Goal: Information Seeking & Learning: Learn about a topic

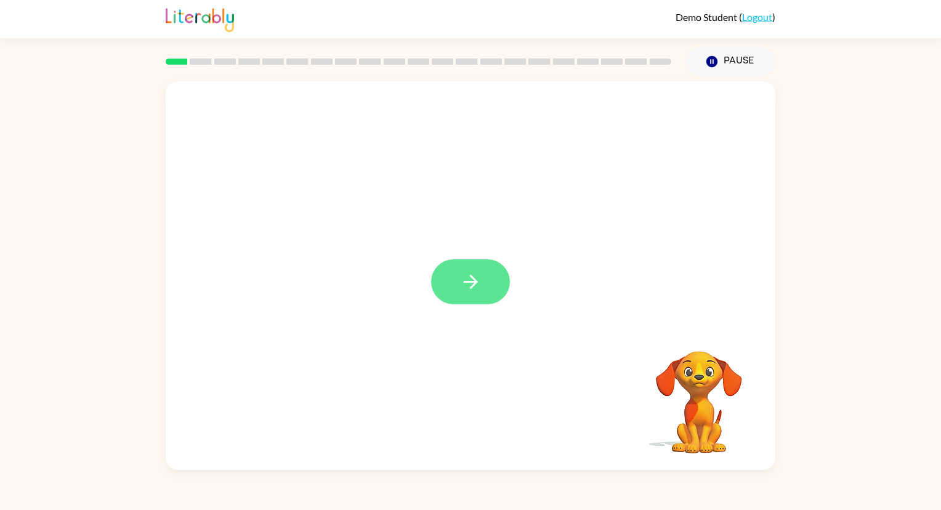
click at [471, 278] on icon "button" at bounding box center [471, 282] width 22 height 22
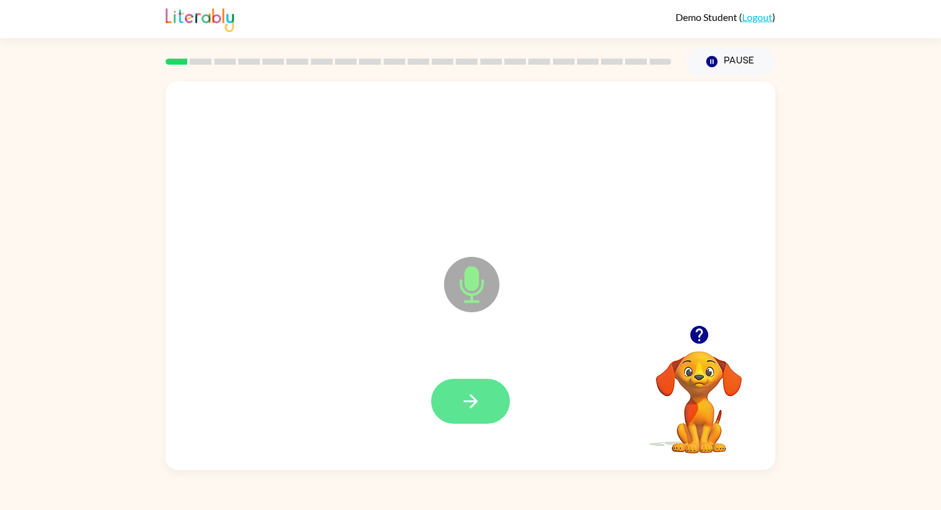
click at [460, 391] on icon "button" at bounding box center [471, 402] width 22 height 22
click at [466, 403] on icon "button" at bounding box center [471, 402] width 22 height 22
click at [463, 403] on icon "button" at bounding box center [471, 402] width 22 height 22
click at [462, 389] on button "button" at bounding box center [470, 401] width 79 height 45
click at [473, 398] on icon "button" at bounding box center [470, 401] width 14 height 14
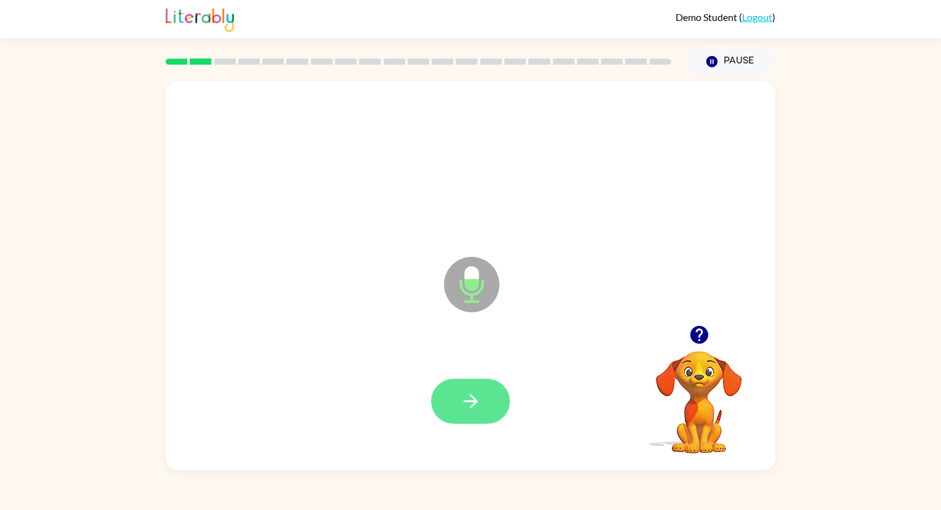
click at [472, 387] on button "button" at bounding box center [470, 401] width 79 height 45
click at [469, 394] on icon "button" at bounding box center [471, 402] width 22 height 22
click at [456, 389] on button "button" at bounding box center [470, 401] width 79 height 45
click at [474, 389] on button "button" at bounding box center [470, 401] width 79 height 45
click at [485, 402] on button "button" at bounding box center [470, 401] width 79 height 45
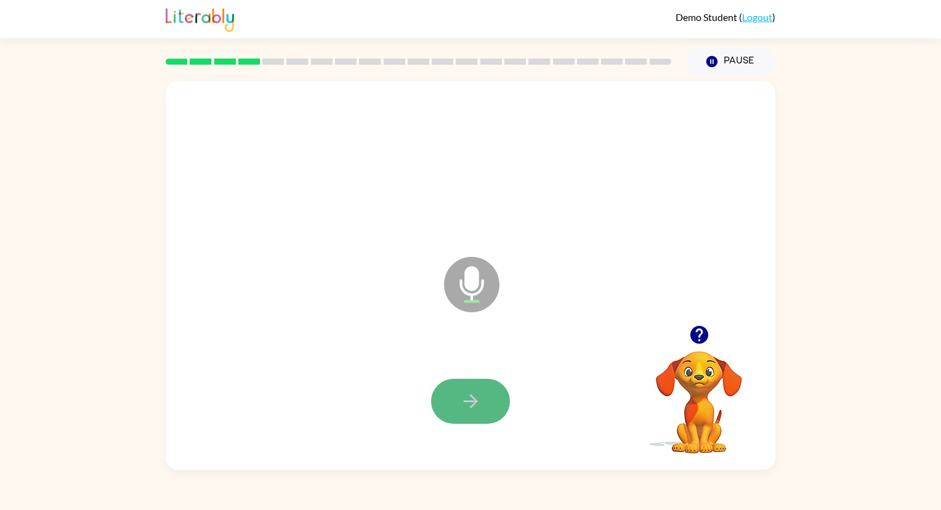
click at [470, 395] on icon "button" at bounding box center [470, 401] width 14 height 14
click at [466, 379] on button "button" at bounding box center [470, 401] width 79 height 45
click at [468, 398] on icon "button" at bounding box center [471, 402] width 22 height 22
click at [471, 392] on icon "button" at bounding box center [471, 402] width 22 height 22
click at [471, 397] on icon "button" at bounding box center [470, 401] width 14 height 14
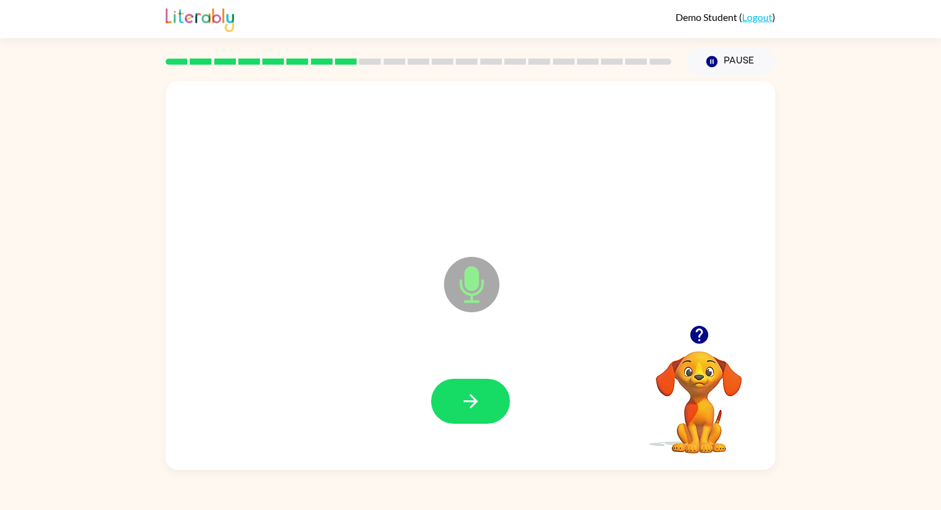
click at [702, 333] on icon "button" at bounding box center [700, 335] width 22 height 22
click at [468, 399] on icon "button" at bounding box center [471, 402] width 22 height 22
click at [469, 403] on icon "button" at bounding box center [471, 402] width 22 height 22
click at [471, 397] on icon "button" at bounding box center [470, 401] width 14 height 14
click at [466, 402] on icon "button" at bounding box center [471, 402] width 22 height 22
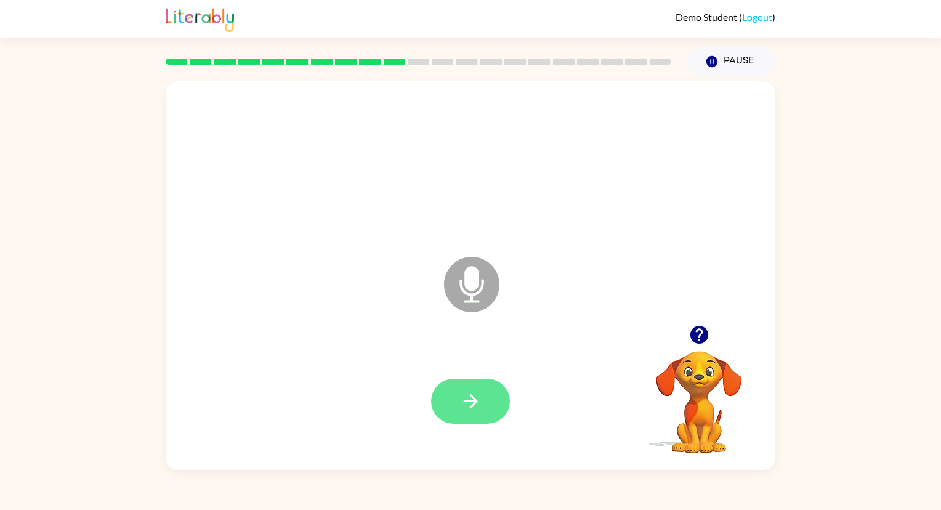
click at [479, 400] on icon "button" at bounding box center [471, 402] width 22 height 22
click at [472, 405] on icon "button" at bounding box center [470, 401] width 14 height 14
click at [480, 402] on icon "button" at bounding box center [471, 402] width 22 height 22
click at [458, 402] on button "button" at bounding box center [470, 401] width 79 height 45
click at [468, 404] on icon "button" at bounding box center [471, 402] width 22 height 22
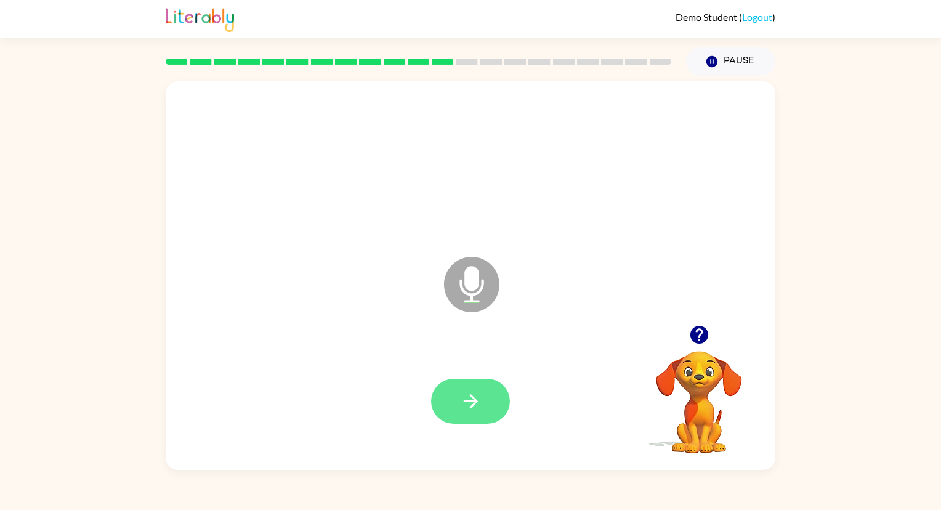
click at [472, 403] on icon "button" at bounding box center [471, 402] width 22 height 22
click at [471, 391] on icon "button" at bounding box center [471, 402] width 22 height 22
click at [468, 404] on icon "button" at bounding box center [471, 402] width 22 height 22
click at [469, 405] on icon "button" at bounding box center [471, 402] width 22 height 22
click at [470, 402] on icon "button" at bounding box center [471, 402] width 22 height 22
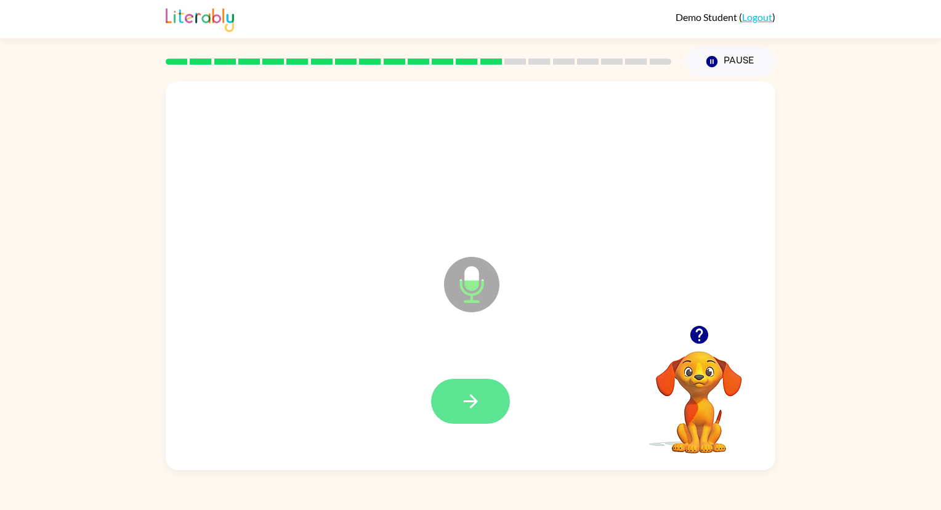
click at [466, 402] on icon "button" at bounding box center [470, 401] width 14 height 14
click at [469, 394] on icon "button" at bounding box center [471, 402] width 22 height 22
click at [471, 392] on icon "button" at bounding box center [471, 402] width 22 height 22
click at [480, 388] on button "button" at bounding box center [470, 401] width 79 height 45
click at [477, 399] on icon "button" at bounding box center [471, 402] width 22 height 22
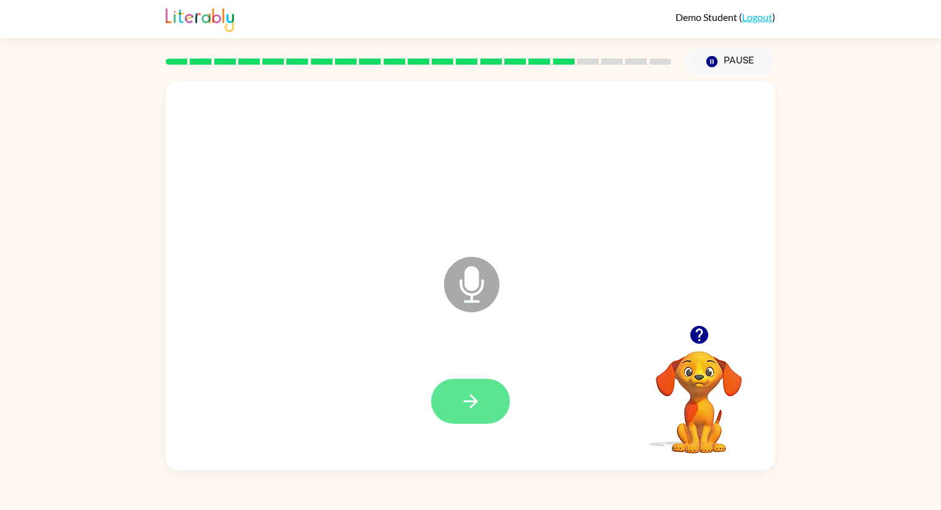
click at [480, 402] on icon "button" at bounding box center [471, 402] width 22 height 22
click at [471, 404] on icon "button" at bounding box center [471, 402] width 22 height 22
click at [477, 402] on icon "button" at bounding box center [471, 402] width 22 height 22
click at [476, 394] on icon "button" at bounding box center [471, 402] width 22 height 22
click at [480, 395] on icon "button" at bounding box center [471, 402] width 22 height 22
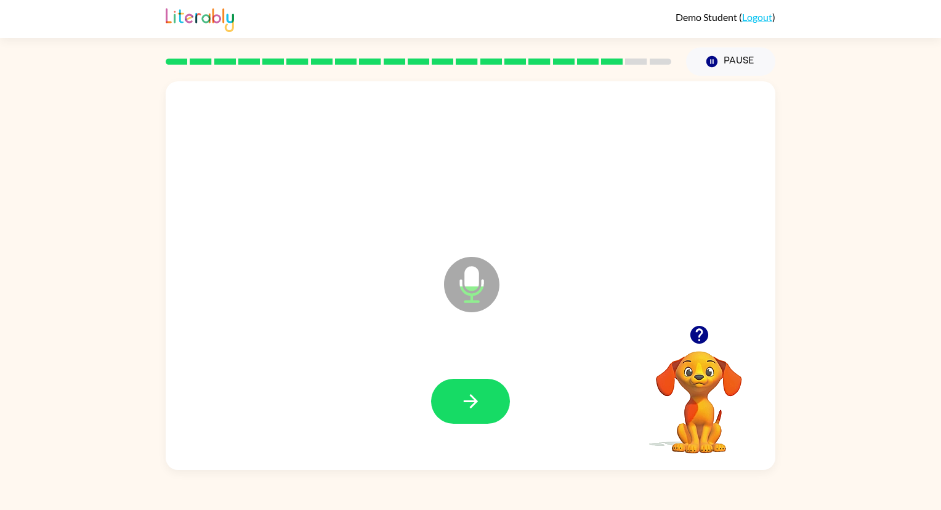
click at [470, 392] on icon "button" at bounding box center [471, 402] width 22 height 22
click at [471, 395] on icon "button" at bounding box center [470, 401] width 14 height 14
click at [475, 402] on icon "button" at bounding box center [470, 401] width 14 height 14
click at [476, 400] on icon "button" at bounding box center [470, 401] width 14 height 14
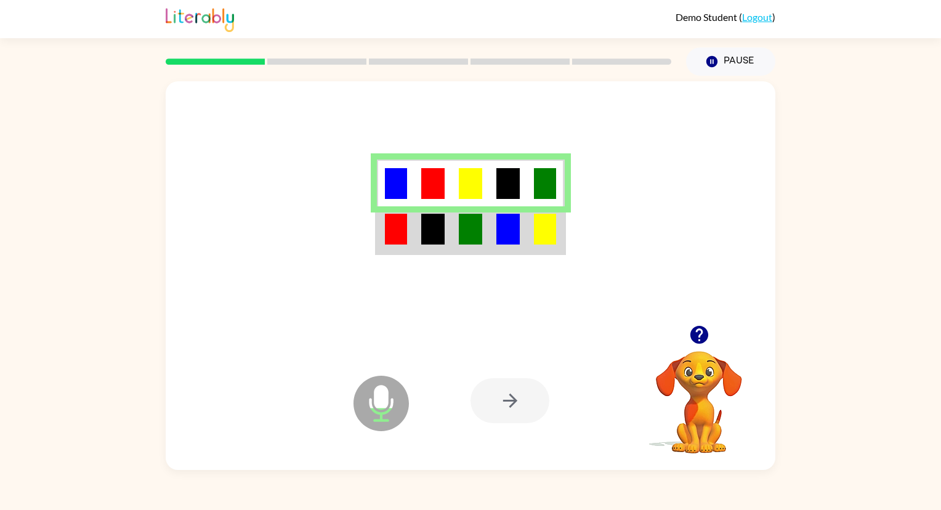
click at [446, 222] on td at bounding box center [434, 229] width 38 height 47
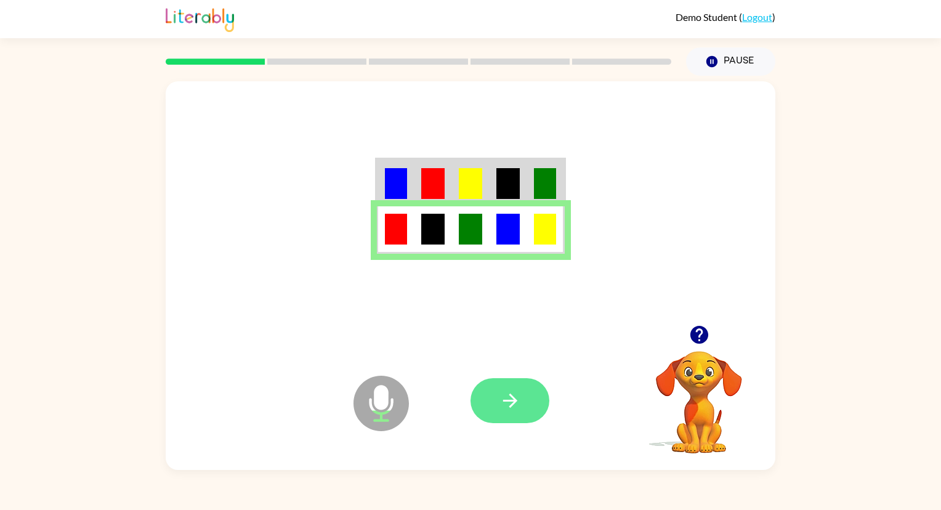
click at [510, 395] on icon "button" at bounding box center [510, 401] width 14 height 14
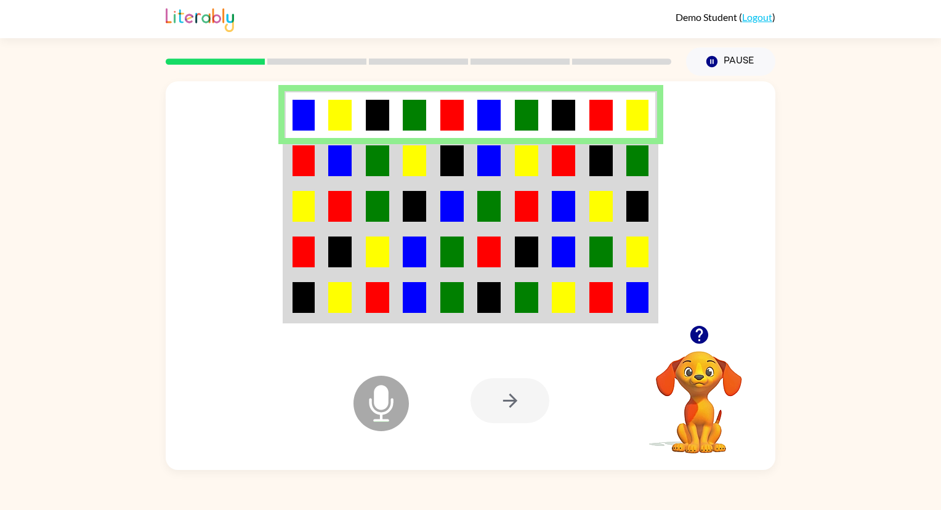
click at [567, 156] on img at bounding box center [563, 160] width 23 height 31
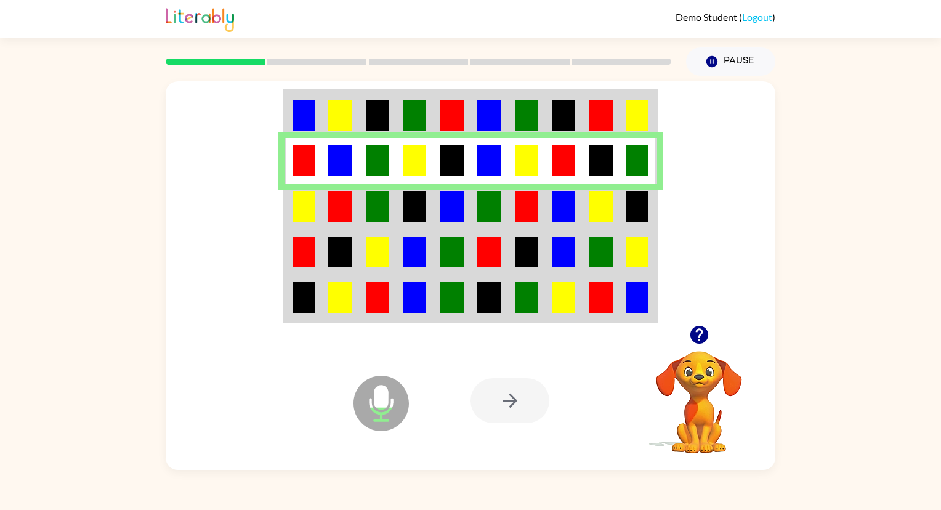
click at [549, 201] on td at bounding box center [564, 207] width 38 height 46
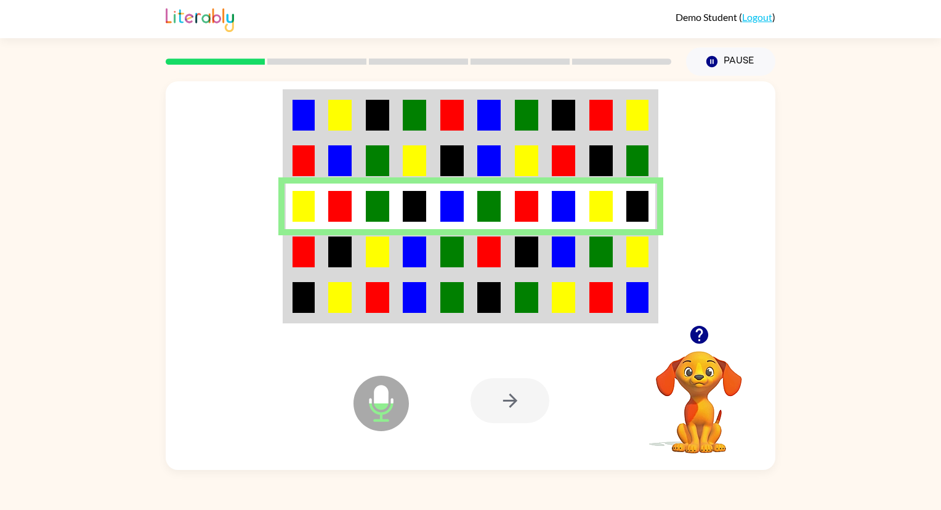
click at [556, 253] on img at bounding box center [563, 252] width 23 height 31
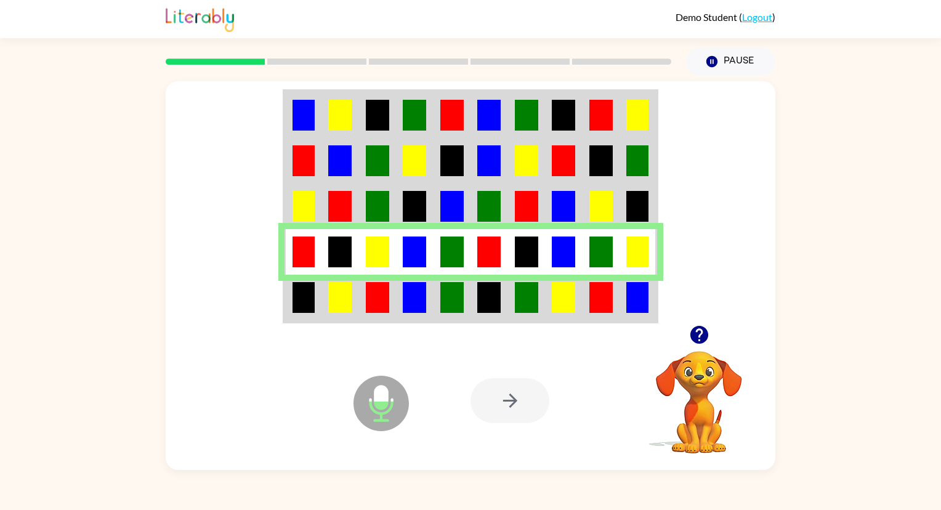
click at [578, 298] on td at bounding box center [564, 298] width 38 height 47
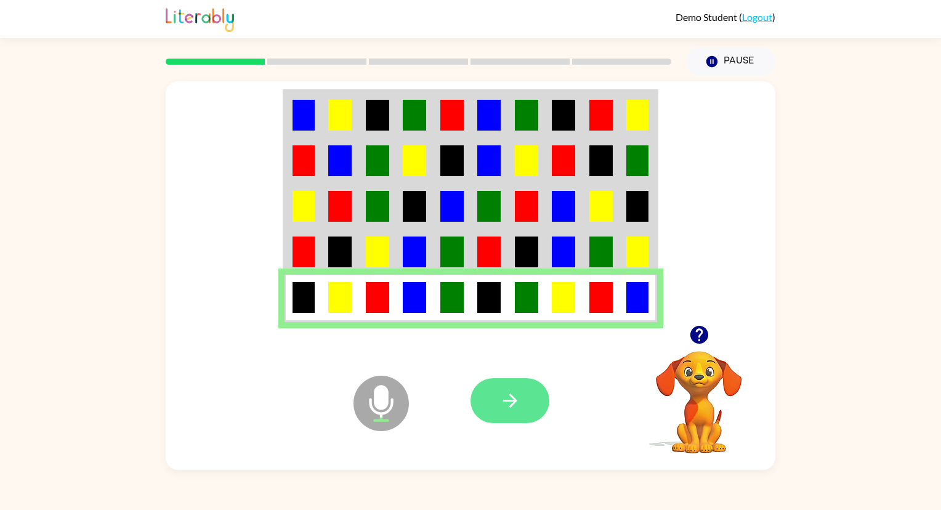
click at [530, 391] on button "button" at bounding box center [510, 400] width 79 height 45
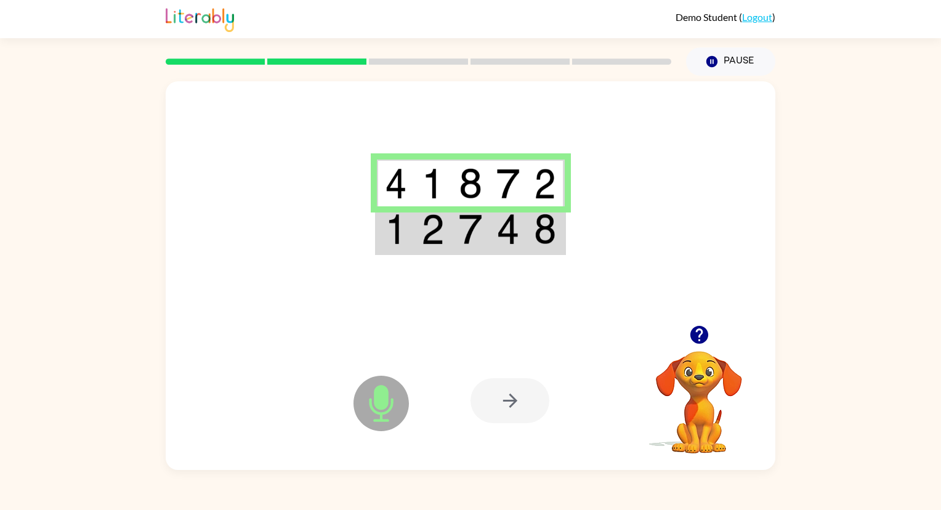
click at [534, 238] on img at bounding box center [545, 229] width 22 height 31
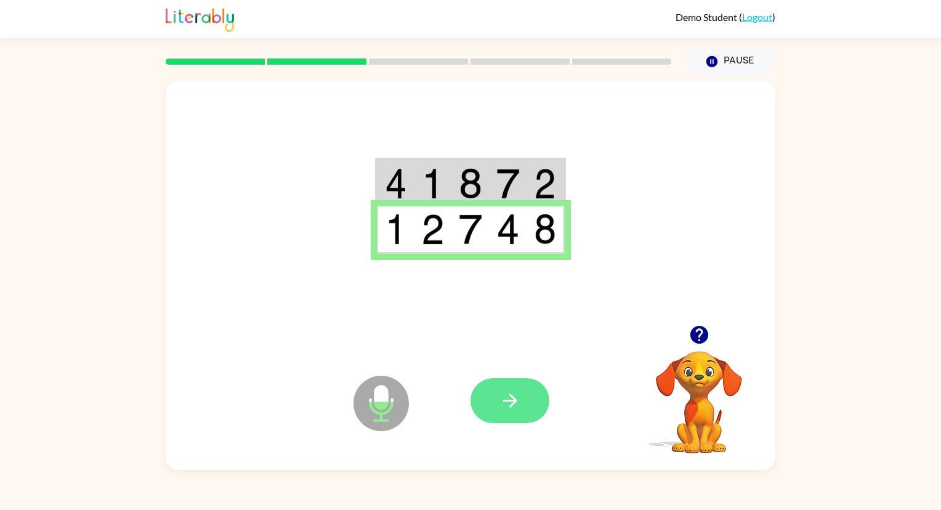
click at [509, 395] on icon "button" at bounding box center [510, 401] width 14 height 14
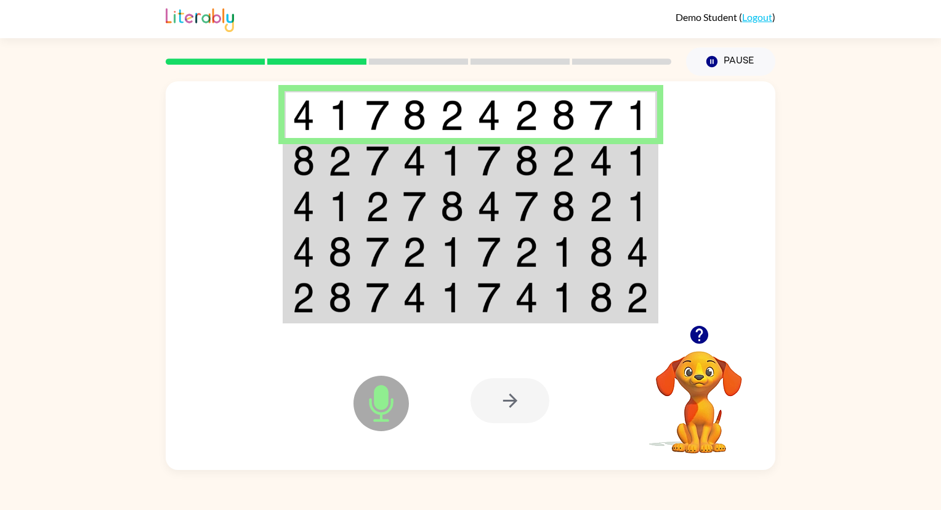
click at [618, 161] on td at bounding box center [602, 161] width 38 height 46
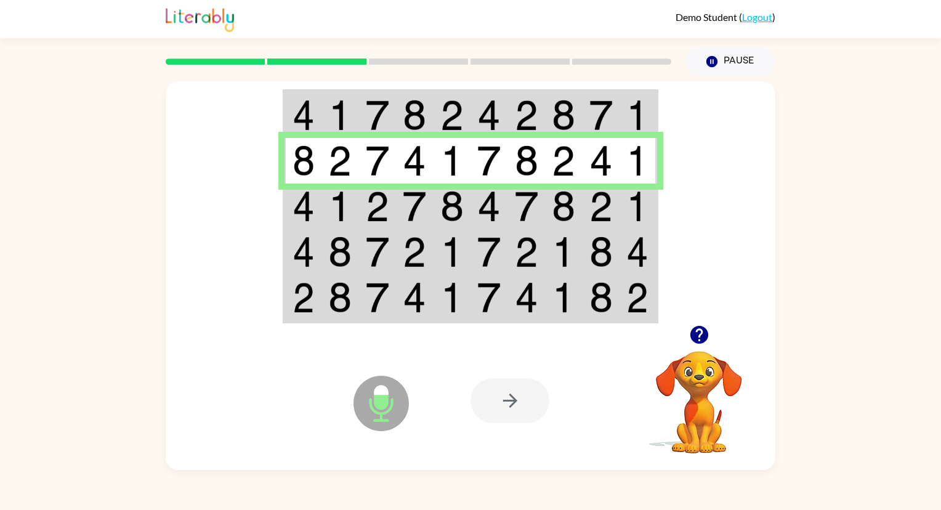
click at [606, 208] on img at bounding box center [600, 206] width 23 height 31
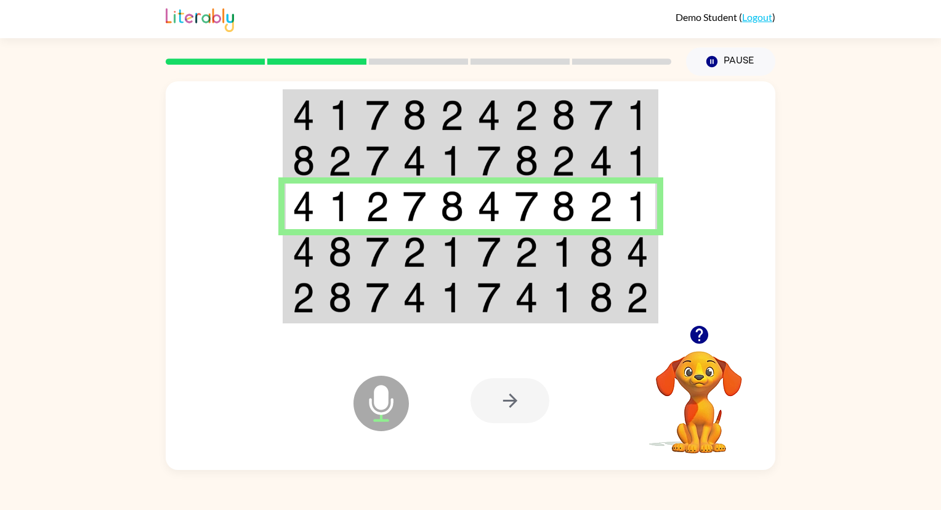
click at [598, 256] on img at bounding box center [600, 252] width 23 height 31
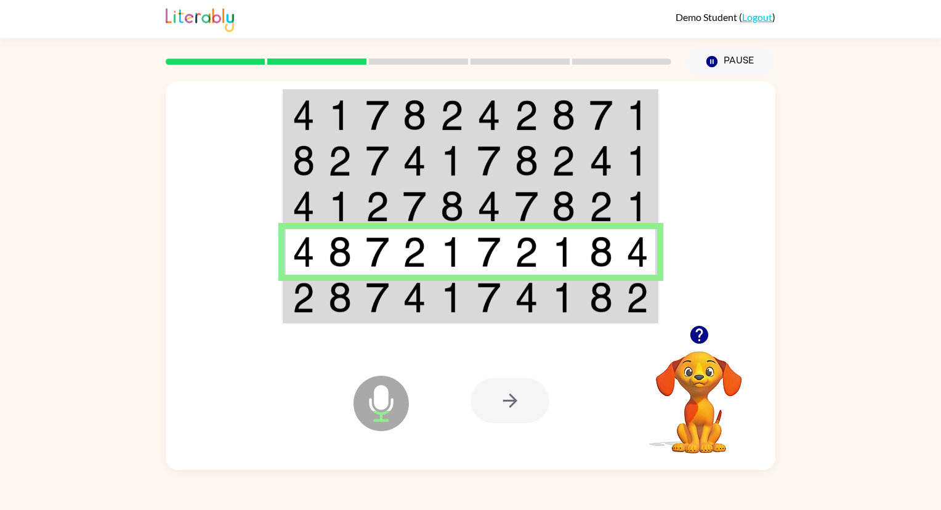
click at [631, 295] on img at bounding box center [637, 297] width 22 height 31
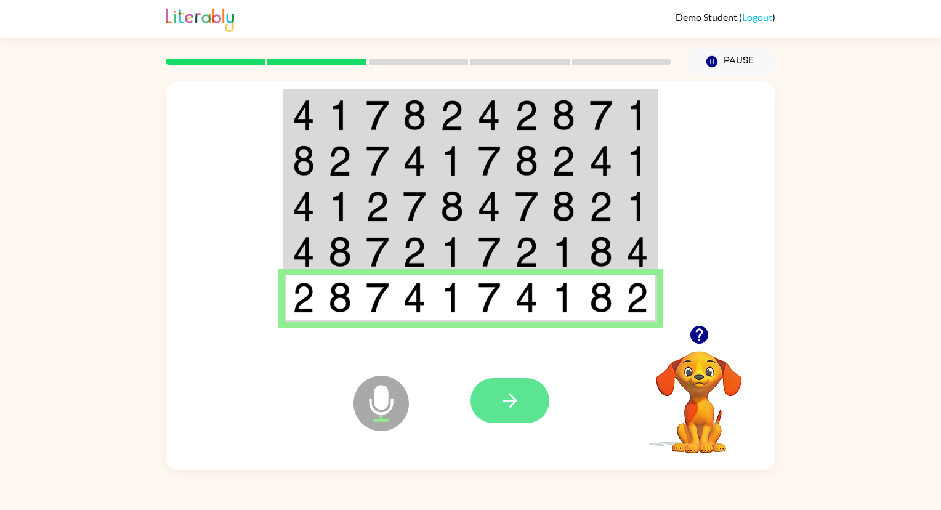
click at [514, 410] on icon "button" at bounding box center [511, 401] width 22 height 22
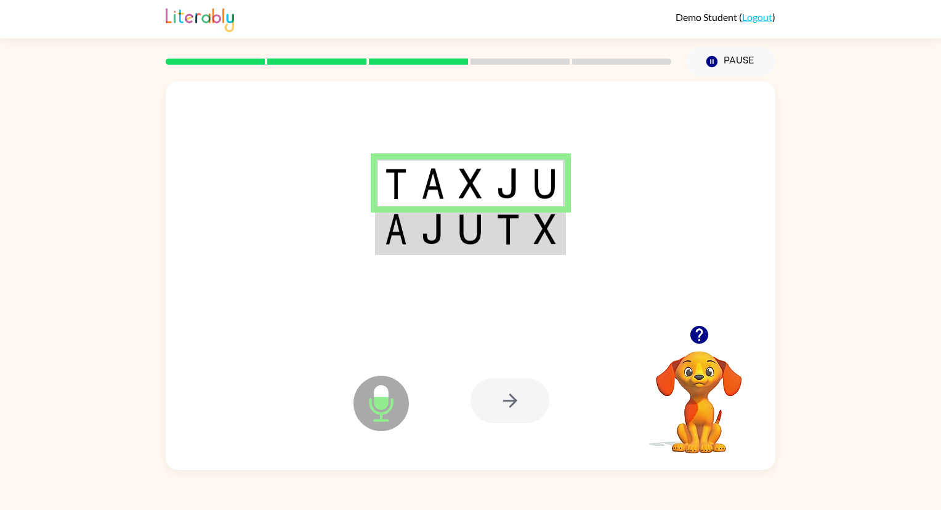
click at [515, 241] on img at bounding box center [507, 229] width 23 height 31
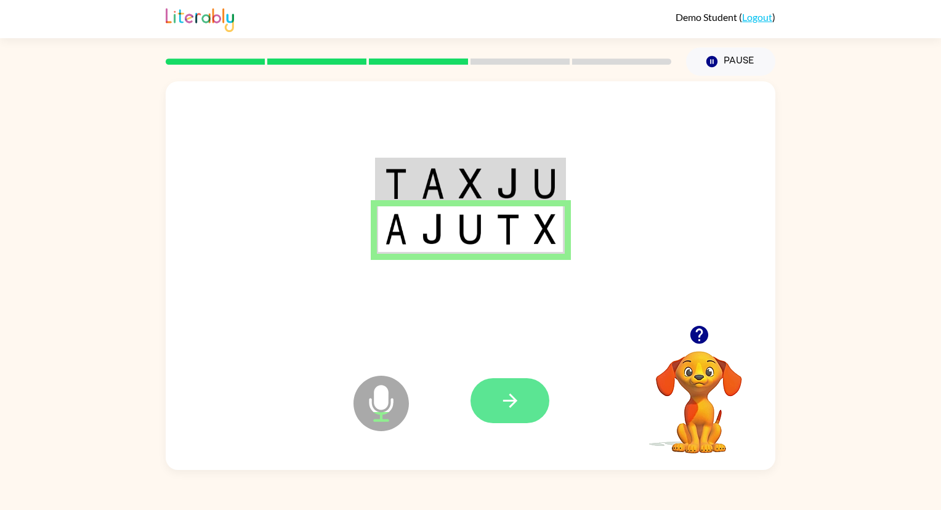
click at [517, 402] on icon "button" at bounding box center [511, 401] width 22 height 22
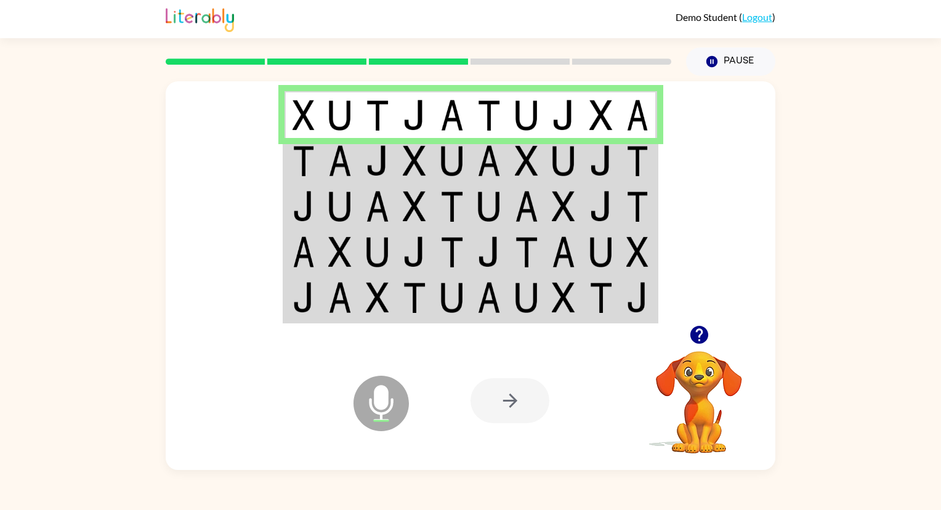
click at [520, 168] on img at bounding box center [526, 160] width 23 height 31
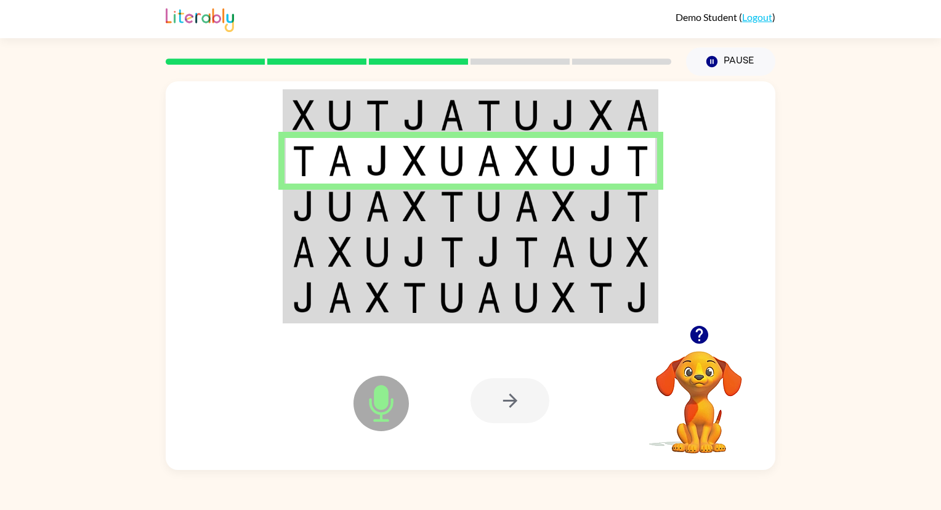
click at [551, 216] on td at bounding box center [564, 207] width 38 height 46
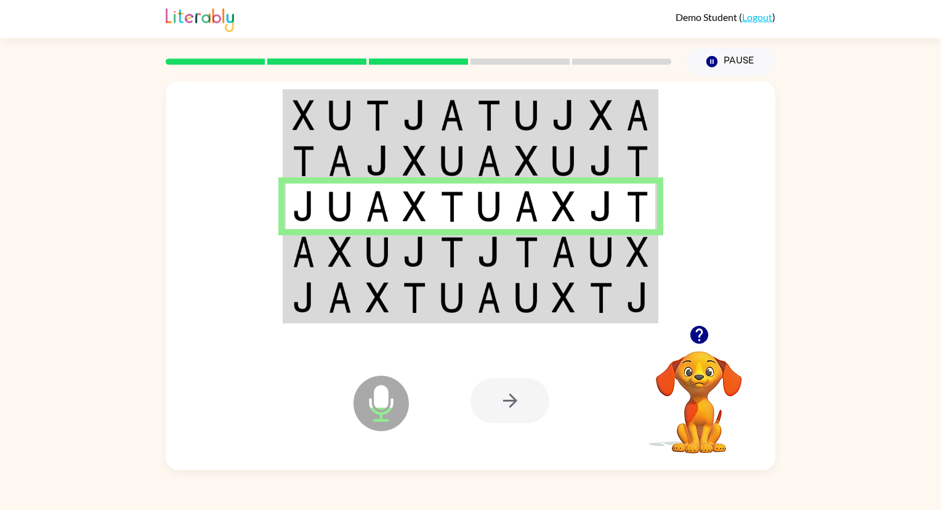
click at [557, 256] on img at bounding box center [563, 252] width 23 height 31
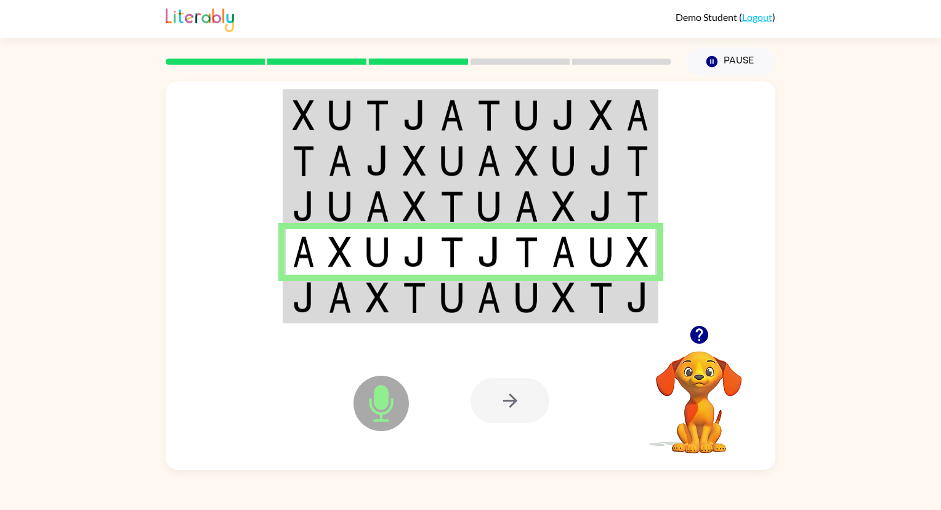
click at [550, 302] on td at bounding box center [564, 298] width 38 height 47
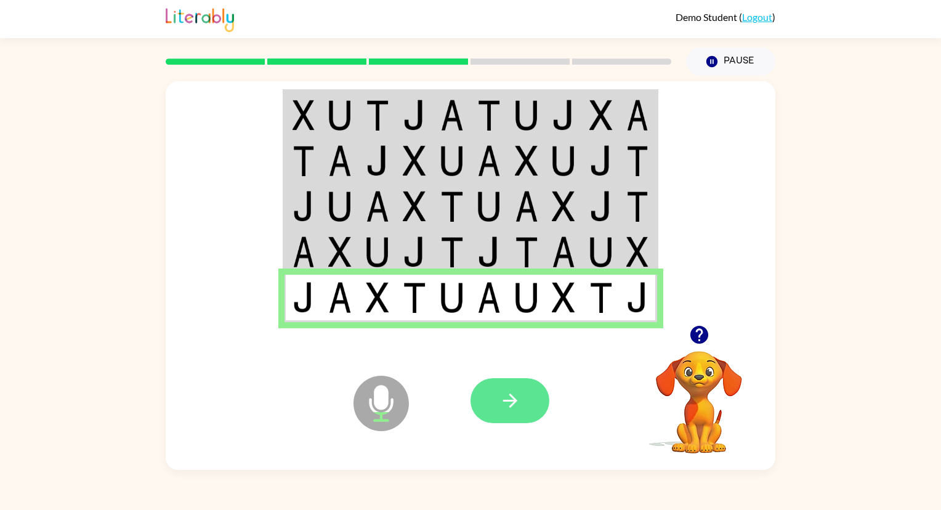
click at [508, 392] on icon "button" at bounding box center [511, 401] width 22 height 22
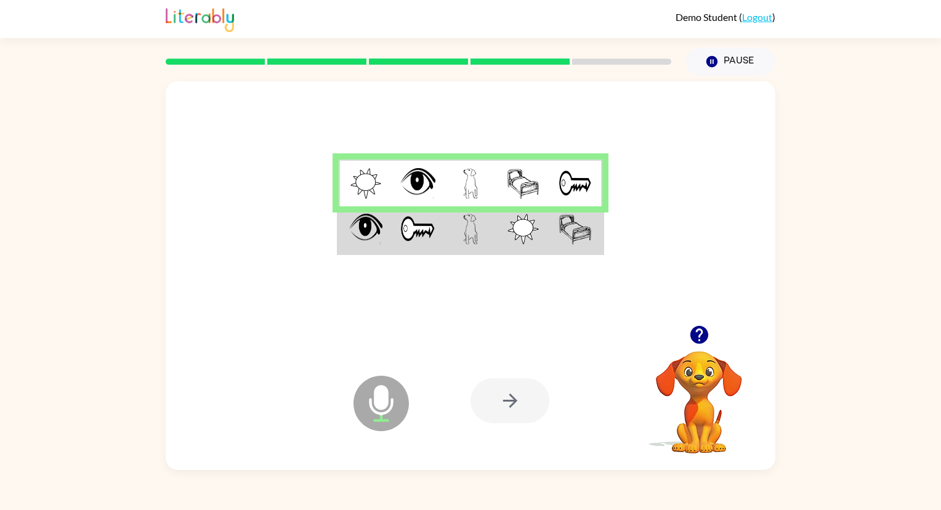
click at [568, 237] on img at bounding box center [575, 229] width 33 height 31
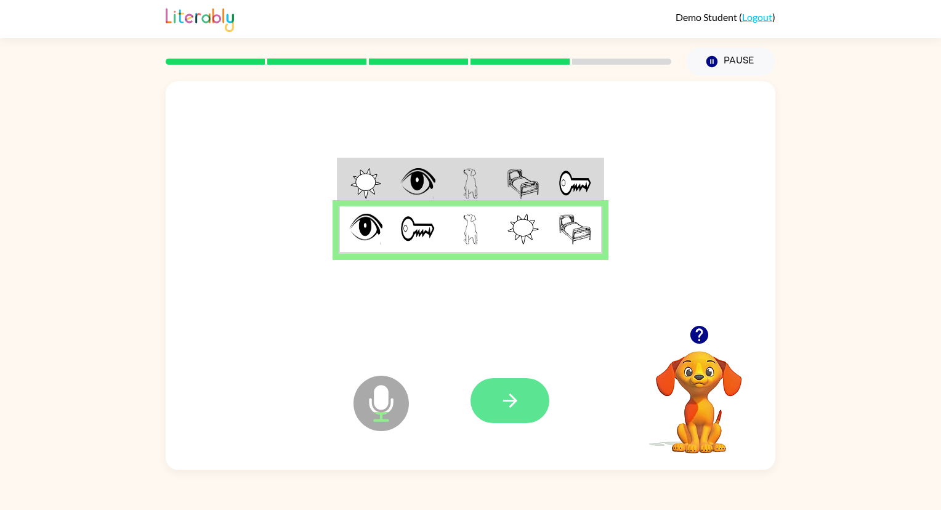
click at [519, 402] on icon "button" at bounding box center [511, 401] width 22 height 22
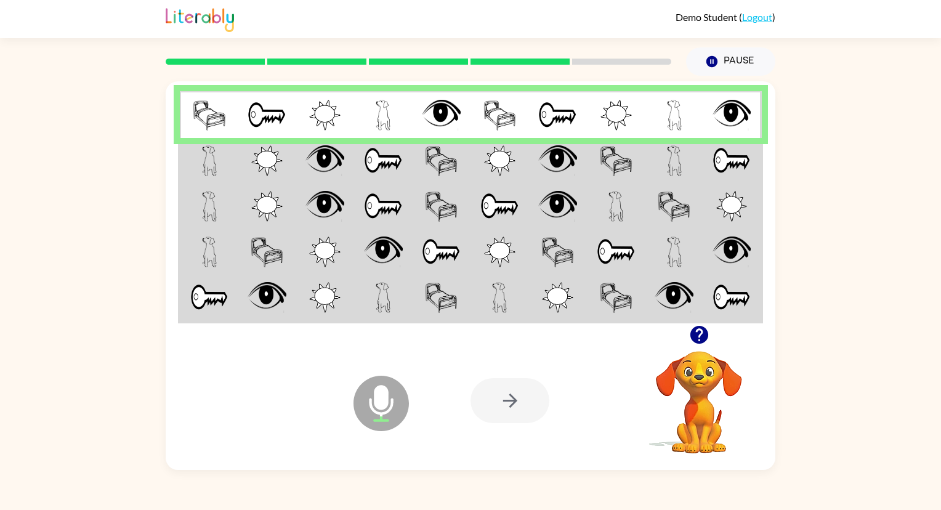
click at [583, 158] on td at bounding box center [558, 161] width 59 height 46
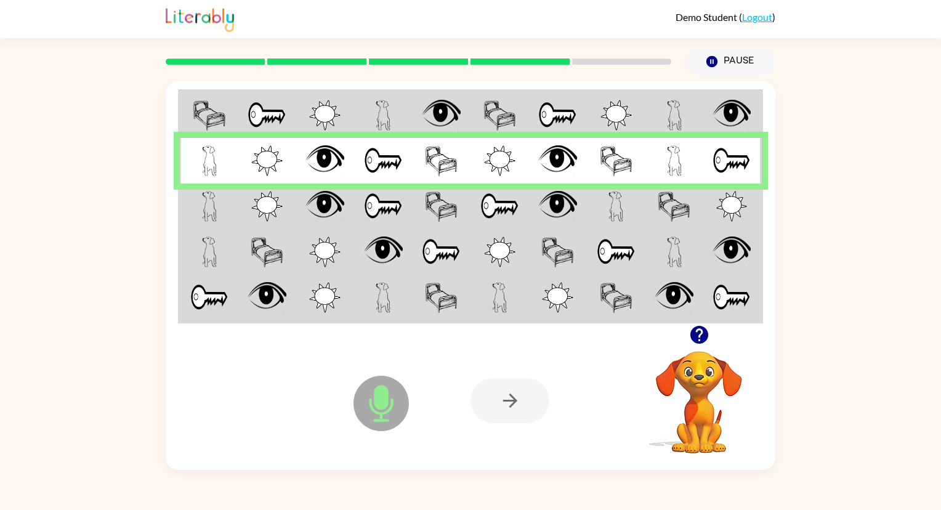
click at [549, 204] on img at bounding box center [557, 206] width 39 height 31
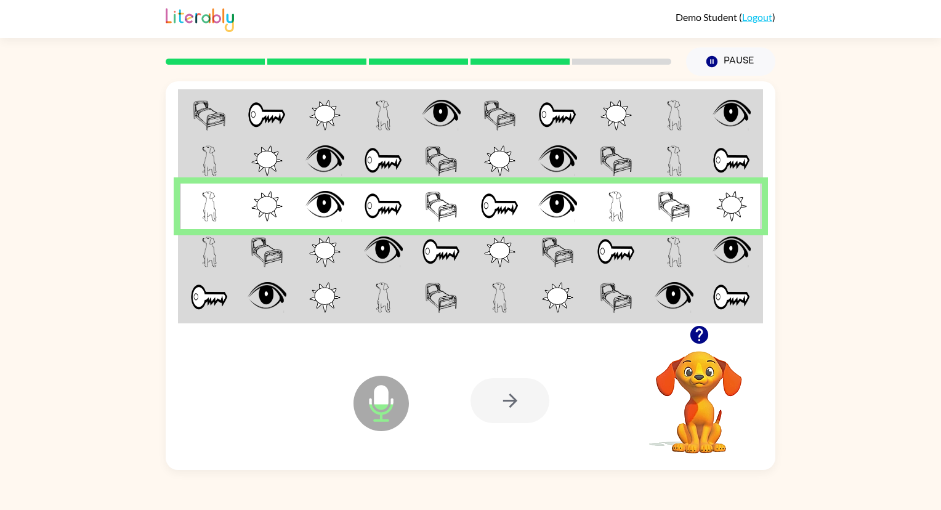
click at [606, 246] on img at bounding box center [616, 252] width 39 height 31
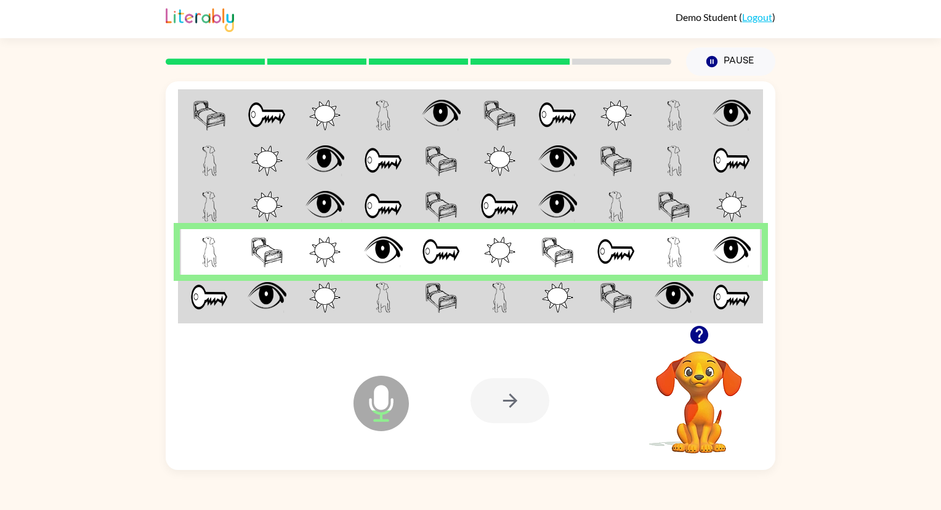
click at [577, 285] on td at bounding box center [558, 298] width 59 height 47
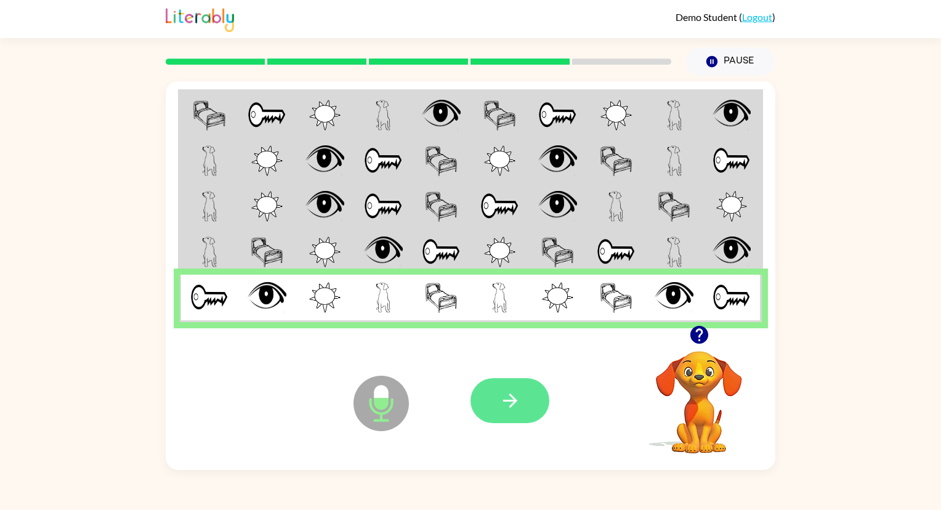
click at [509, 399] on icon "button" at bounding box center [511, 401] width 22 height 22
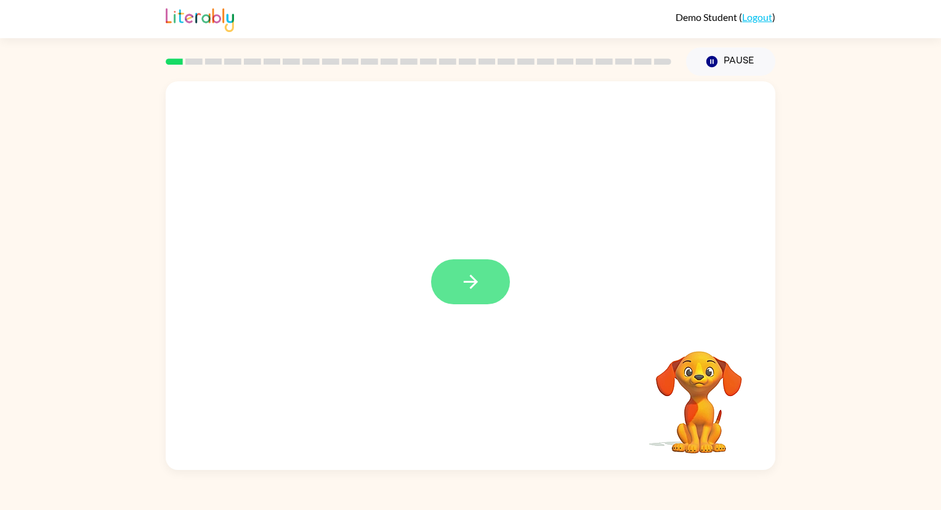
click at [473, 281] on icon "button" at bounding box center [471, 282] width 22 height 22
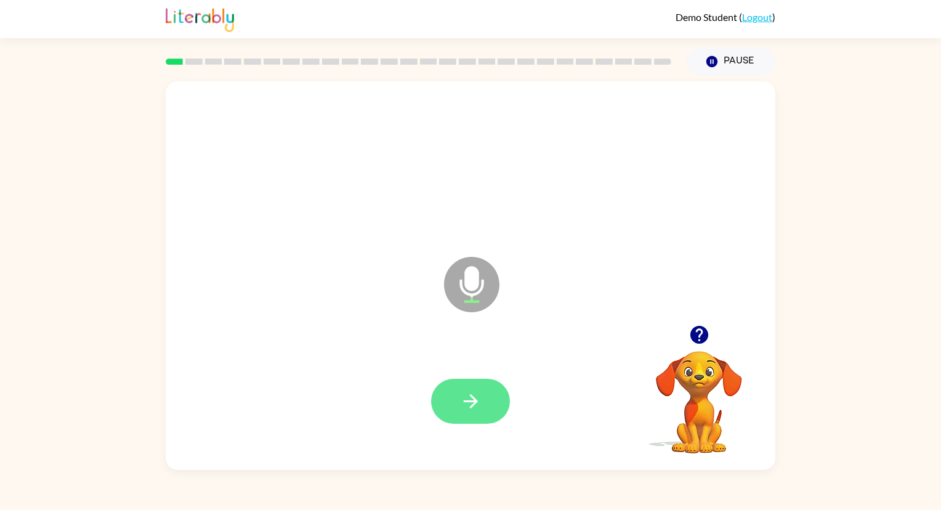
click at [464, 401] on icon "button" at bounding box center [470, 401] width 14 height 14
click at [465, 397] on icon "button" at bounding box center [471, 402] width 22 height 22
click at [462, 405] on icon "button" at bounding box center [471, 402] width 22 height 22
click at [467, 394] on icon "button" at bounding box center [471, 402] width 22 height 22
click at [469, 402] on icon "button" at bounding box center [470, 401] width 14 height 14
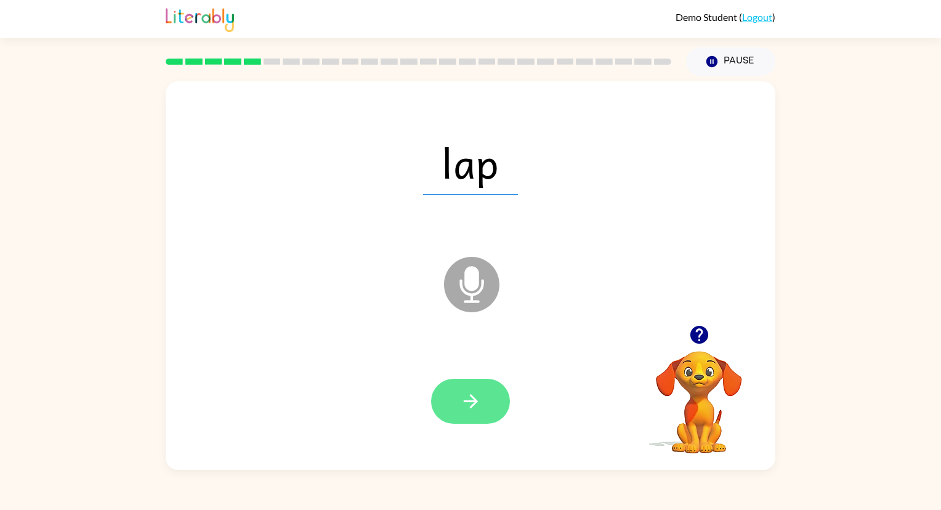
click at [471, 403] on icon "button" at bounding box center [471, 402] width 22 height 22
click at [463, 398] on icon "button" at bounding box center [471, 402] width 22 height 22
click at [456, 391] on button "button" at bounding box center [470, 401] width 79 height 45
click at [469, 392] on icon "button" at bounding box center [471, 402] width 22 height 22
click at [466, 393] on icon "button" at bounding box center [471, 402] width 22 height 22
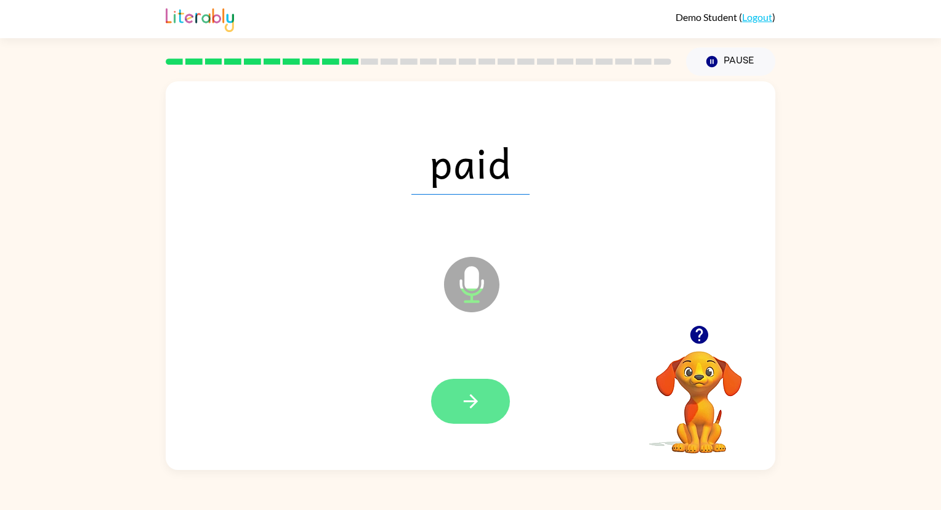
click at [460, 392] on icon "button" at bounding box center [471, 402] width 22 height 22
click at [469, 402] on icon "button" at bounding box center [470, 401] width 14 height 14
click at [471, 402] on icon "button" at bounding box center [470, 401] width 14 height 14
click at [475, 399] on icon "button" at bounding box center [471, 402] width 22 height 22
click at [476, 401] on icon "button" at bounding box center [470, 401] width 14 height 14
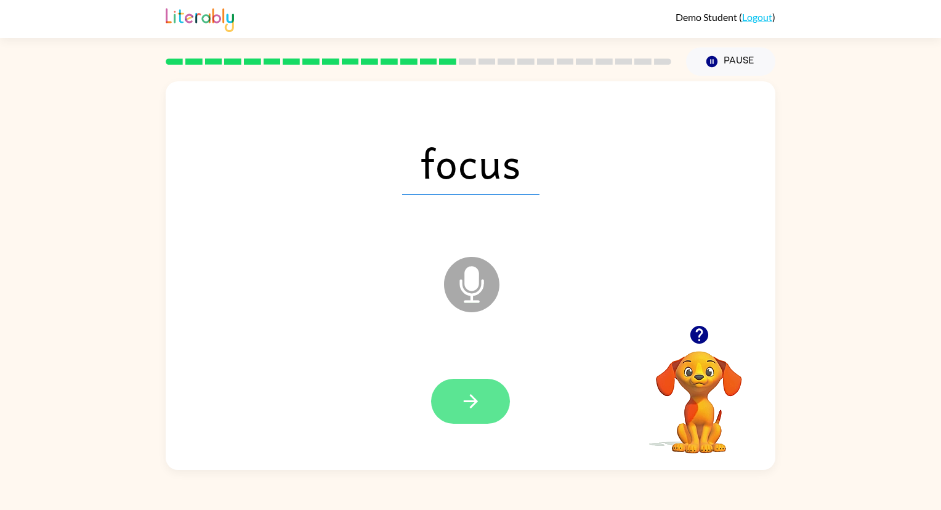
click at [489, 405] on button "button" at bounding box center [470, 401] width 79 height 45
click at [470, 399] on icon "button" at bounding box center [471, 402] width 22 height 22
click at [475, 402] on icon "button" at bounding box center [470, 401] width 14 height 14
click at [470, 402] on icon "button" at bounding box center [470, 401] width 14 height 14
click at [471, 399] on icon "button" at bounding box center [471, 402] width 22 height 22
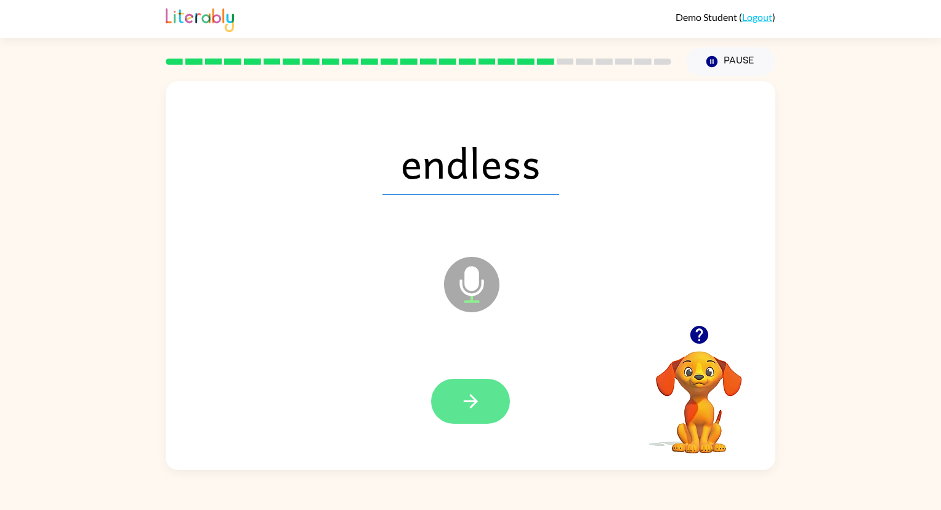
click at [471, 402] on icon "button" at bounding box center [471, 402] width 22 height 22
click at [474, 399] on icon "button" at bounding box center [470, 401] width 14 height 14
click at [471, 393] on icon "button" at bounding box center [471, 402] width 22 height 22
click at [467, 397] on icon "button" at bounding box center [471, 402] width 22 height 22
click at [480, 399] on icon "button" at bounding box center [471, 402] width 22 height 22
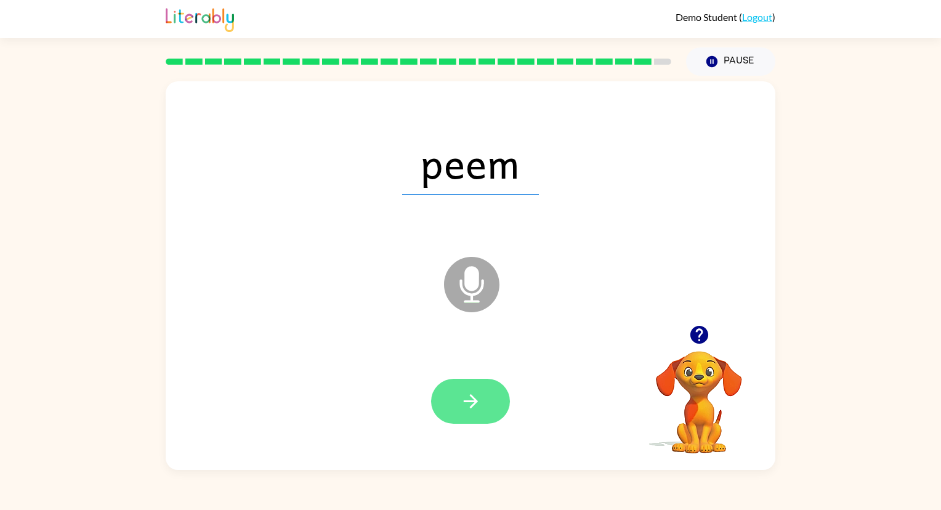
click at [469, 402] on icon "button" at bounding box center [471, 402] width 22 height 22
